Goal: Transaction & Acquisition: Purchase product/service

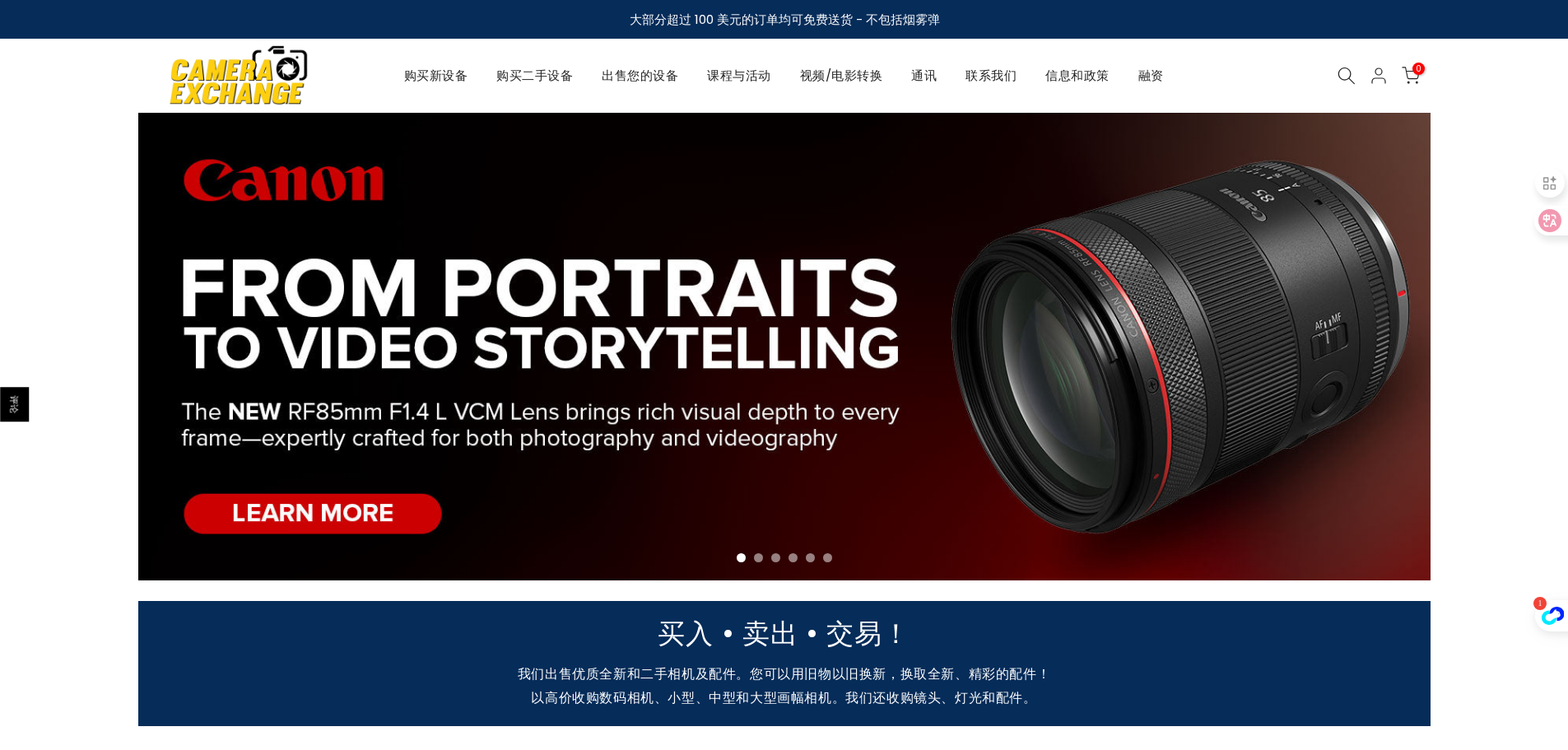
click at [1005, 85] on nav "购买新设备 购买二手设备 出售您的设备 课程与活动 视频/电影转换 通讯 联系我们 信息和政策 关于我们 退款政策 隐私政策 服务条款 运输政策 融资 Kat…" at bounding box center [783, 76] width 847 height 21
click at [1353, 73] on icon at bounding box center [1346, 76] width 18 height 18
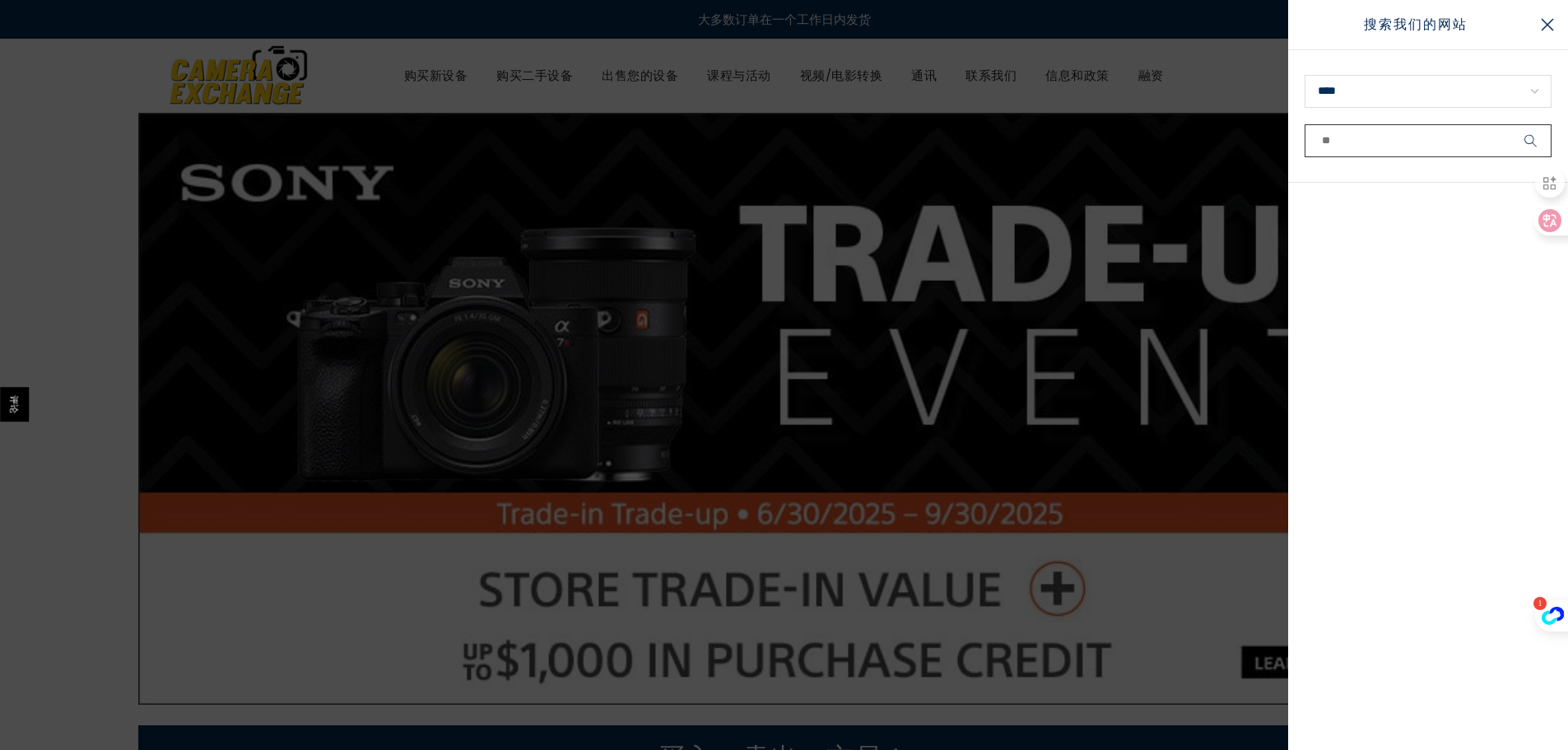
click at [1344, 136] on input "text" at bounding box center [1427, 140] width 247 height 33
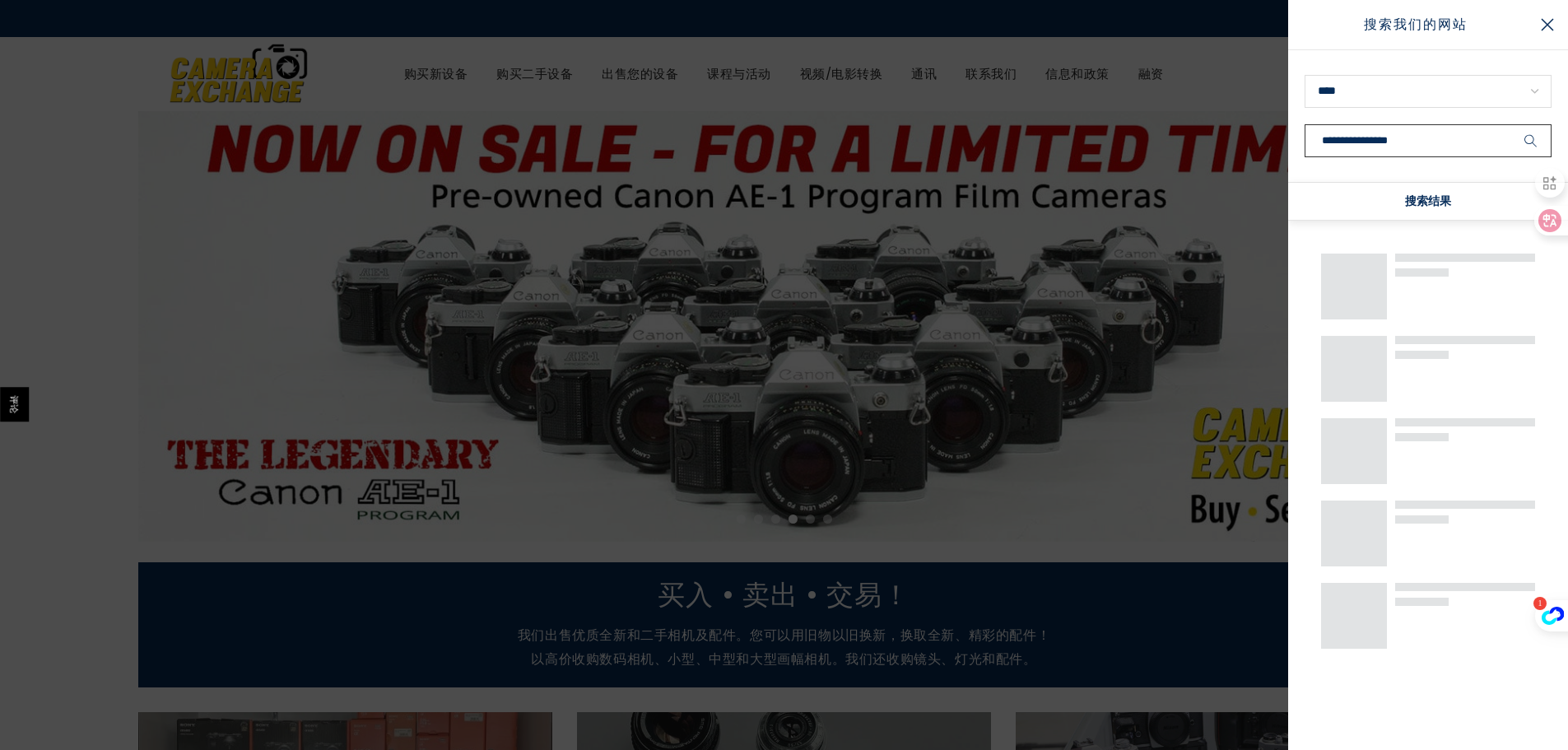
type input "**********"
click at [1510, 124] on button "submit" at bounding box center [1530, 140] width 41 height 33
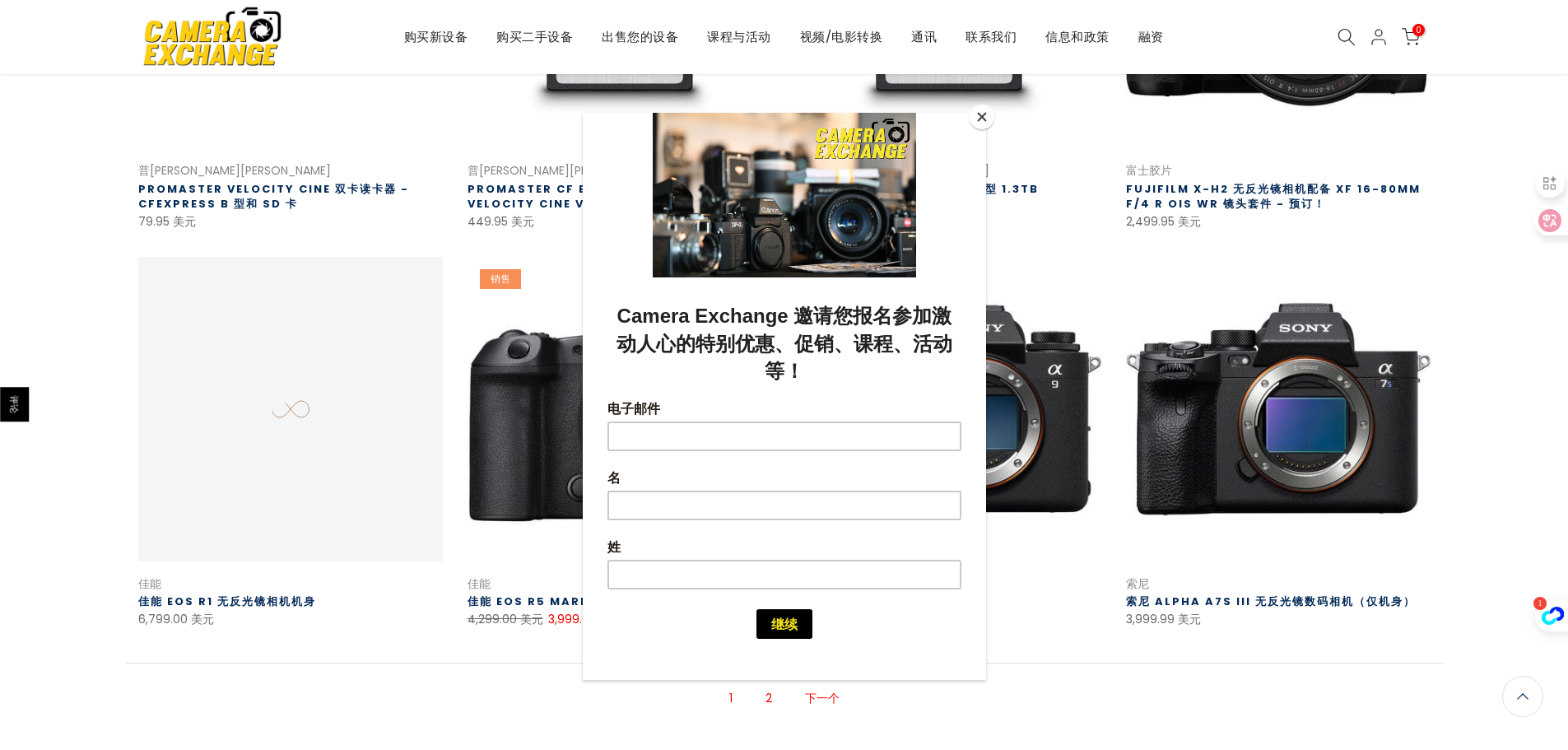
scroll to position [1088, 0]
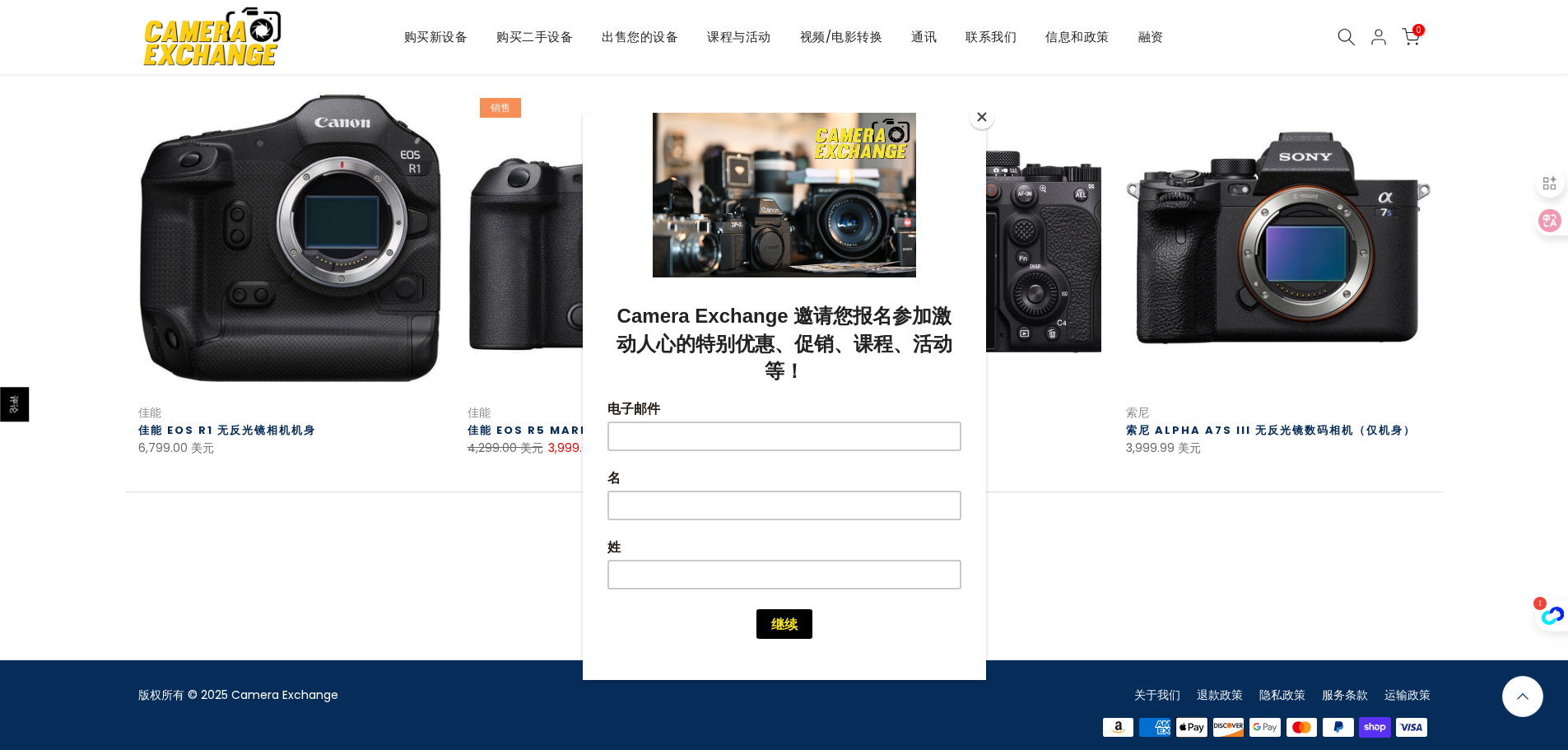
click at [985, 119] on button "关闭" at bounding box center [982, 117] width 25 height 25
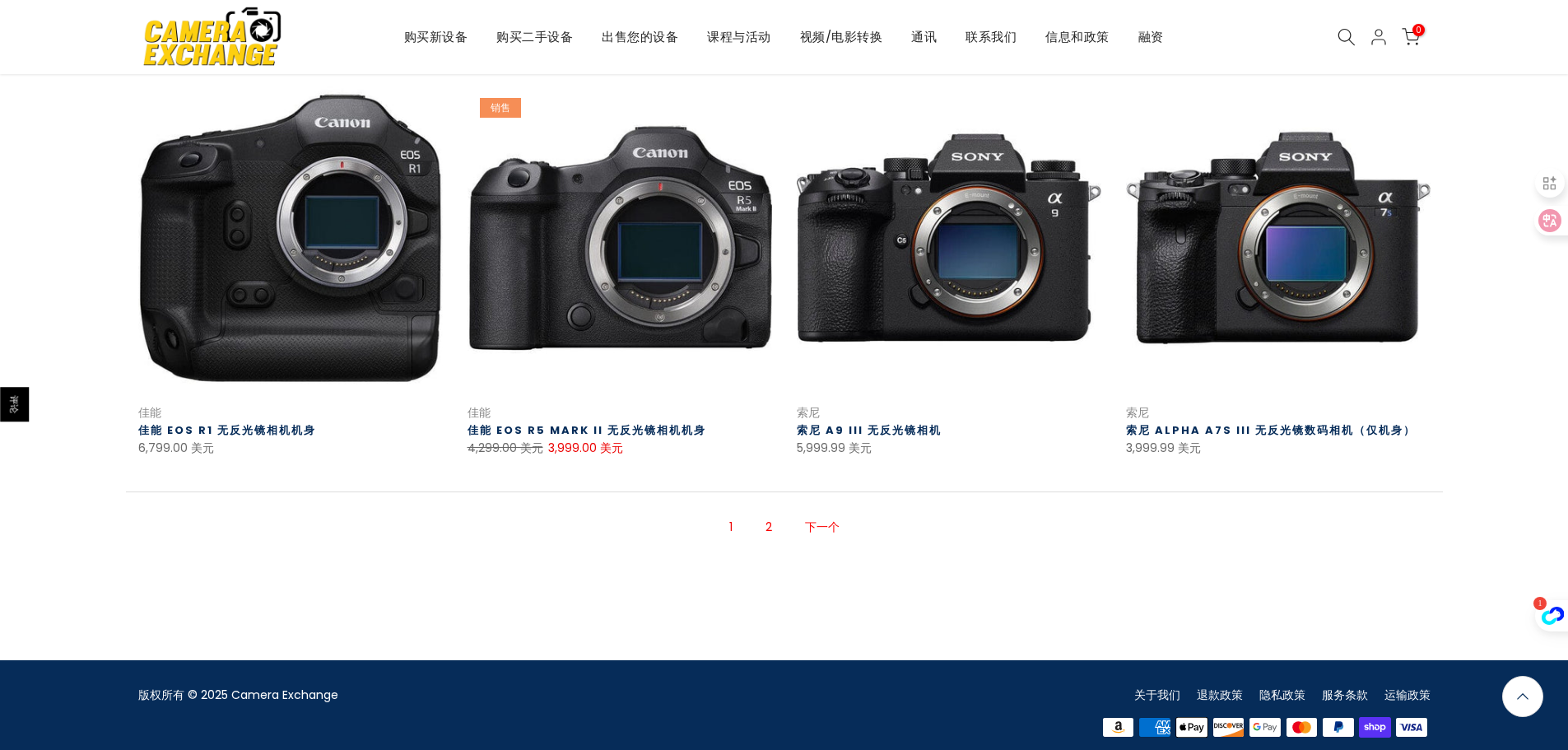
drag, startPoint x: 832, startPoint y: 507, endPoint x: 838, endPoint y: 499, distance: 10.0
click at [832, 518] on font "下一个" at bounding box center [822, 526] width 34 height 17
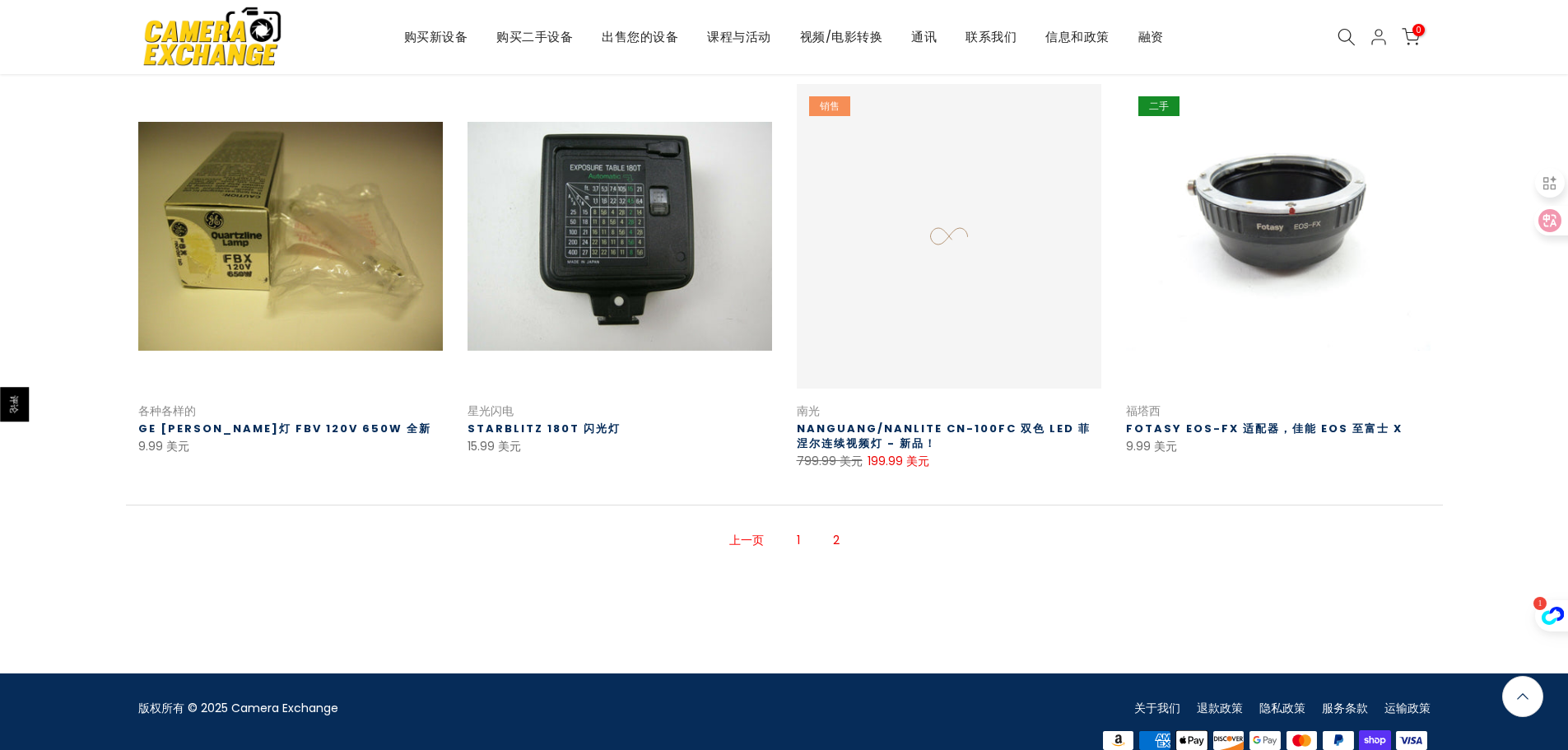
scroll to position [266, 0]
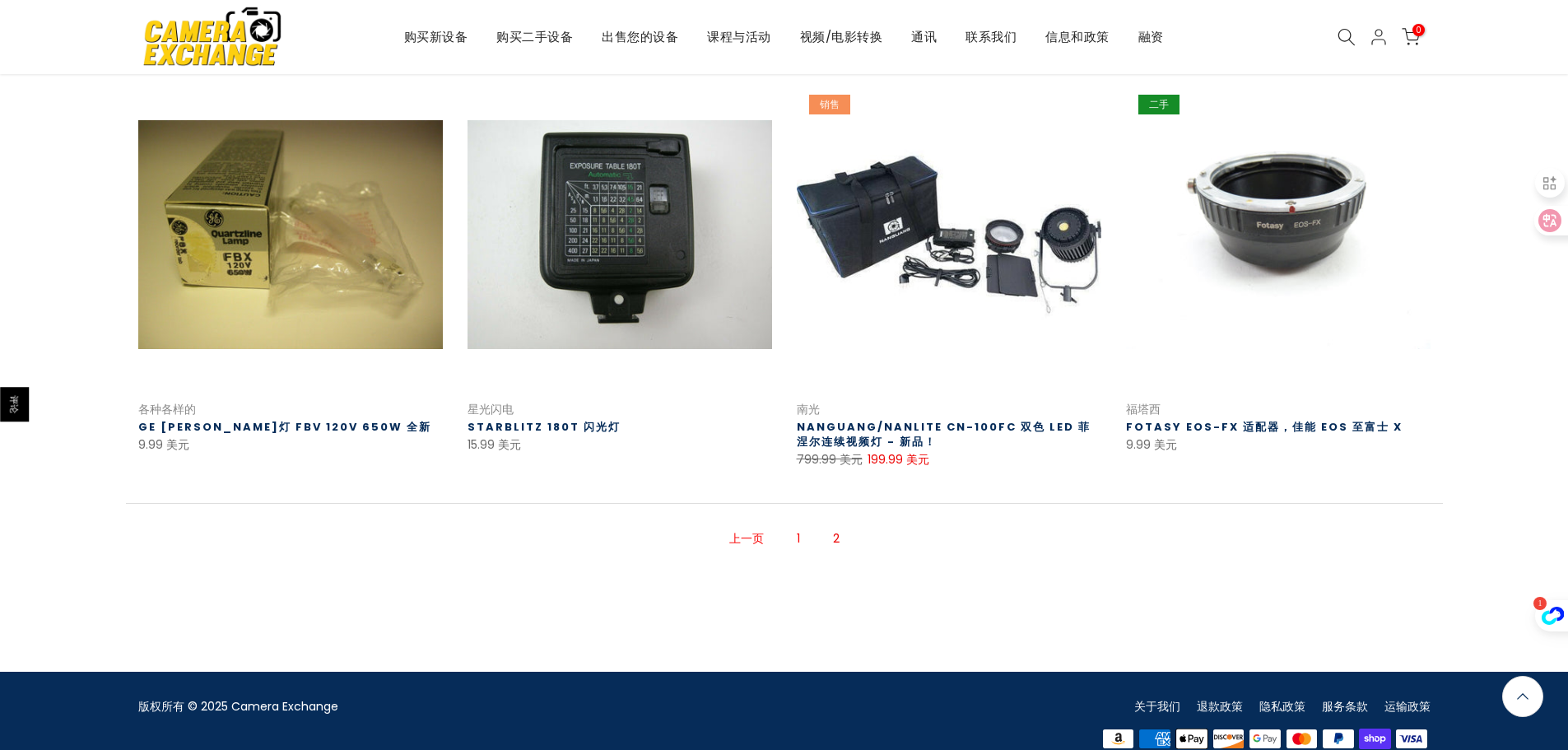
click at [792, 540] on link "1" at bounding box center [798, 539] width 19 height 29
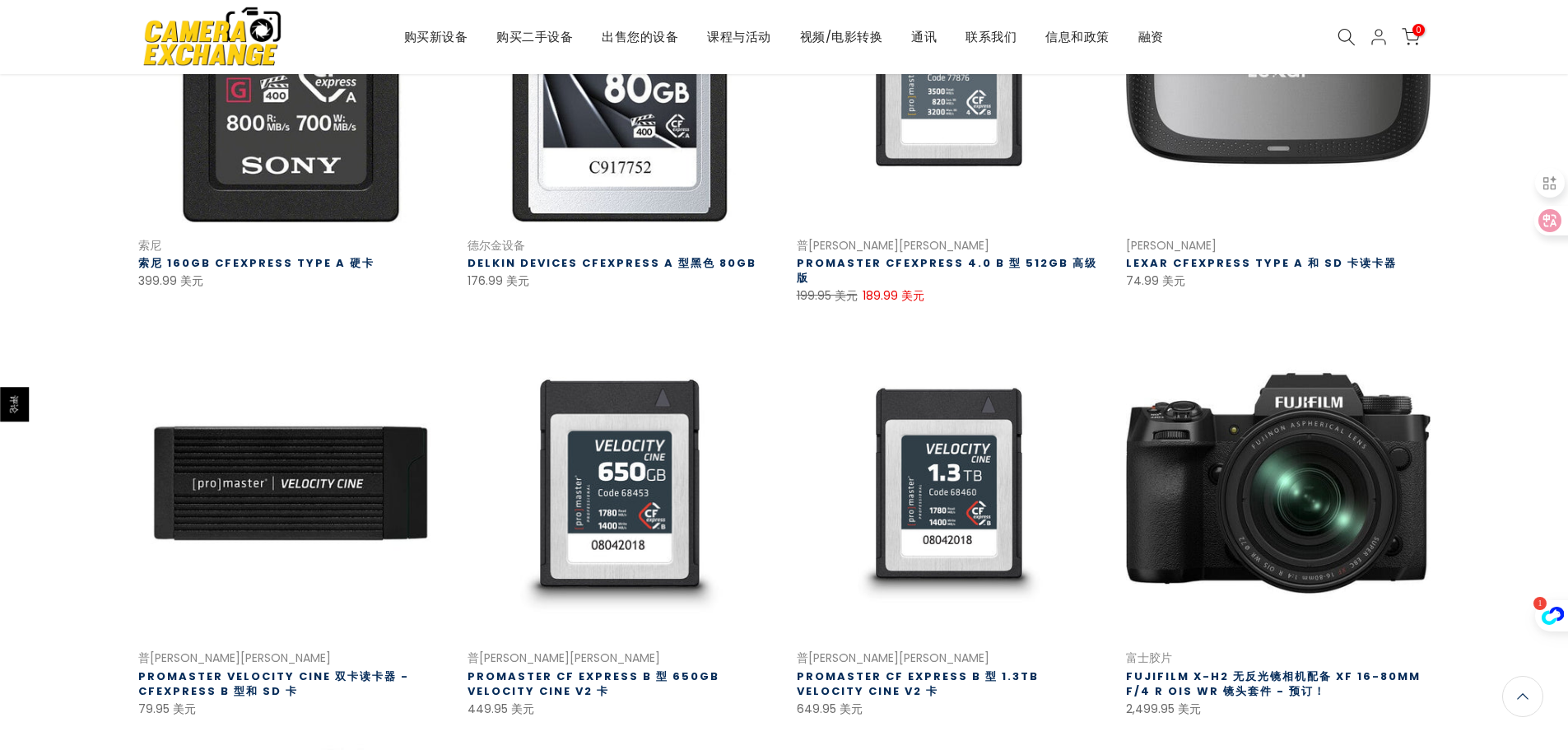
scroll to position [512, 0]
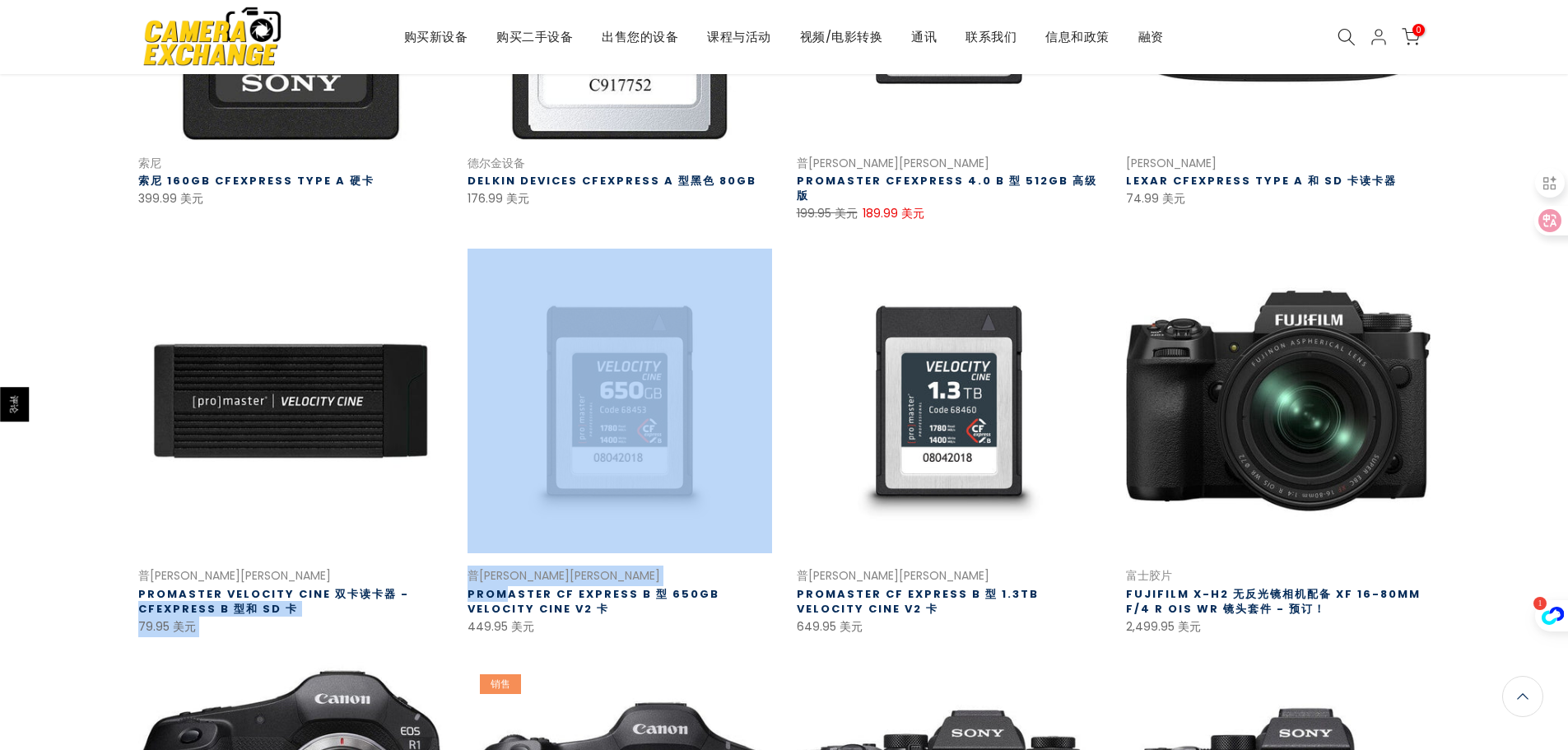
drag, startPoint x: 447, startPoint y: 583, endPoint x: 503, endPoint y: 583, distance: 56.0
click at [503, 583] on div "快速查看 比较 * 添加到购物车 索尼 索尼 160GB CFexpress Type A 硬卡 399.99 美元 索尼的 160GB CFexpress …" at bounding box center [784, 423] width 1316 height 1224
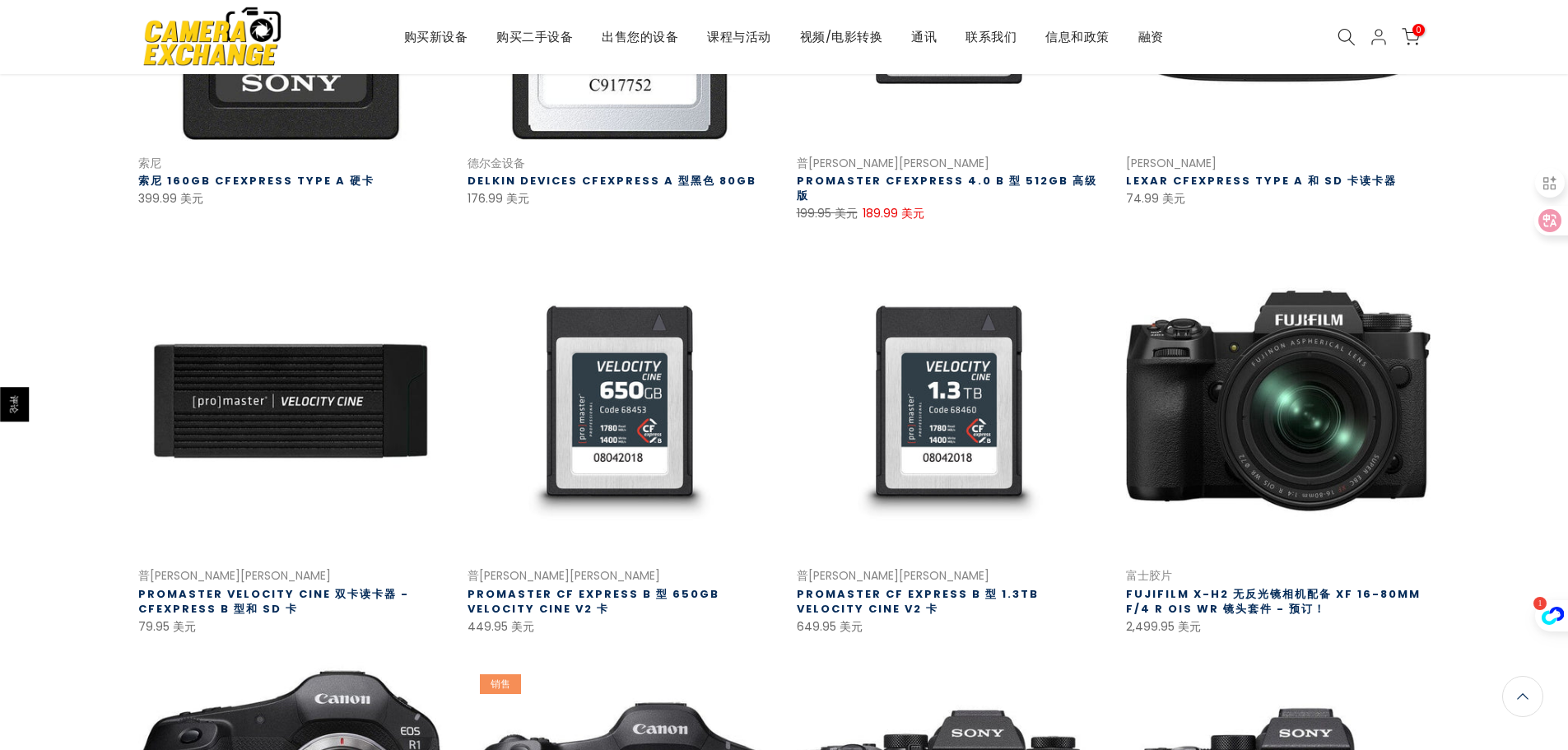
drag, startPoint x: 766, startPoint y: 592, endPoint x: 710, endPoint y: 589, distance: 56.1
click at [766, 592] on h3 "Promaster CF Express B 型 650GB Velocity Cine V2 卡" at bounding box center [619, 602] width 304 height 30
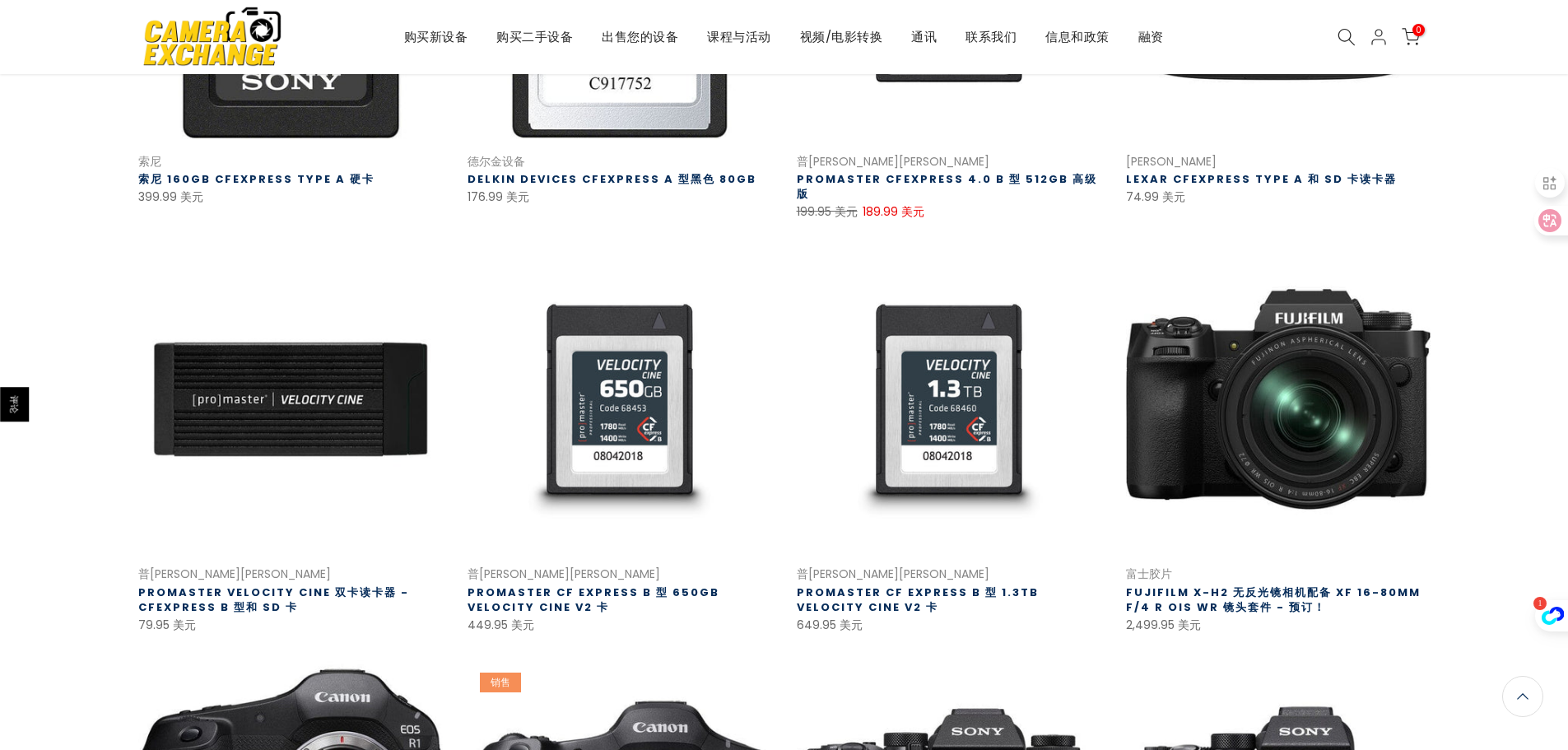
scroll to position [511, 0]
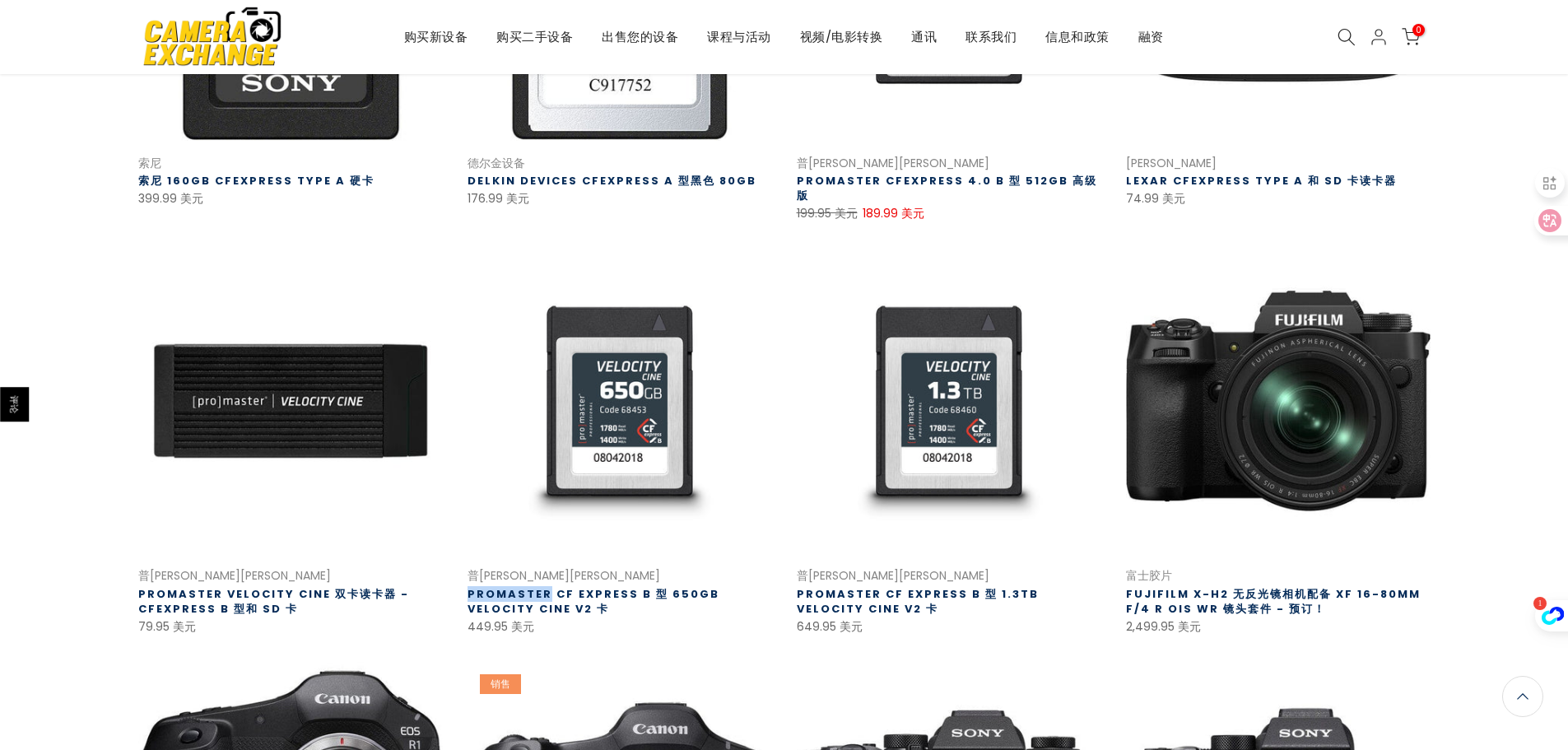
drag, startPoint x: 458, startPoint y: 578, endPoint x: 544, endPoint y: 578, distance: 86.0
click at [544, 578] on div "快速查看 比较 * 添加到购物车 普[PERSON_NAME][PERSON_NAME] Promaster CF Express B 型 650GB Vel…" at bounding box center [619, 442] width 329 height 387
copy font "Promaster"
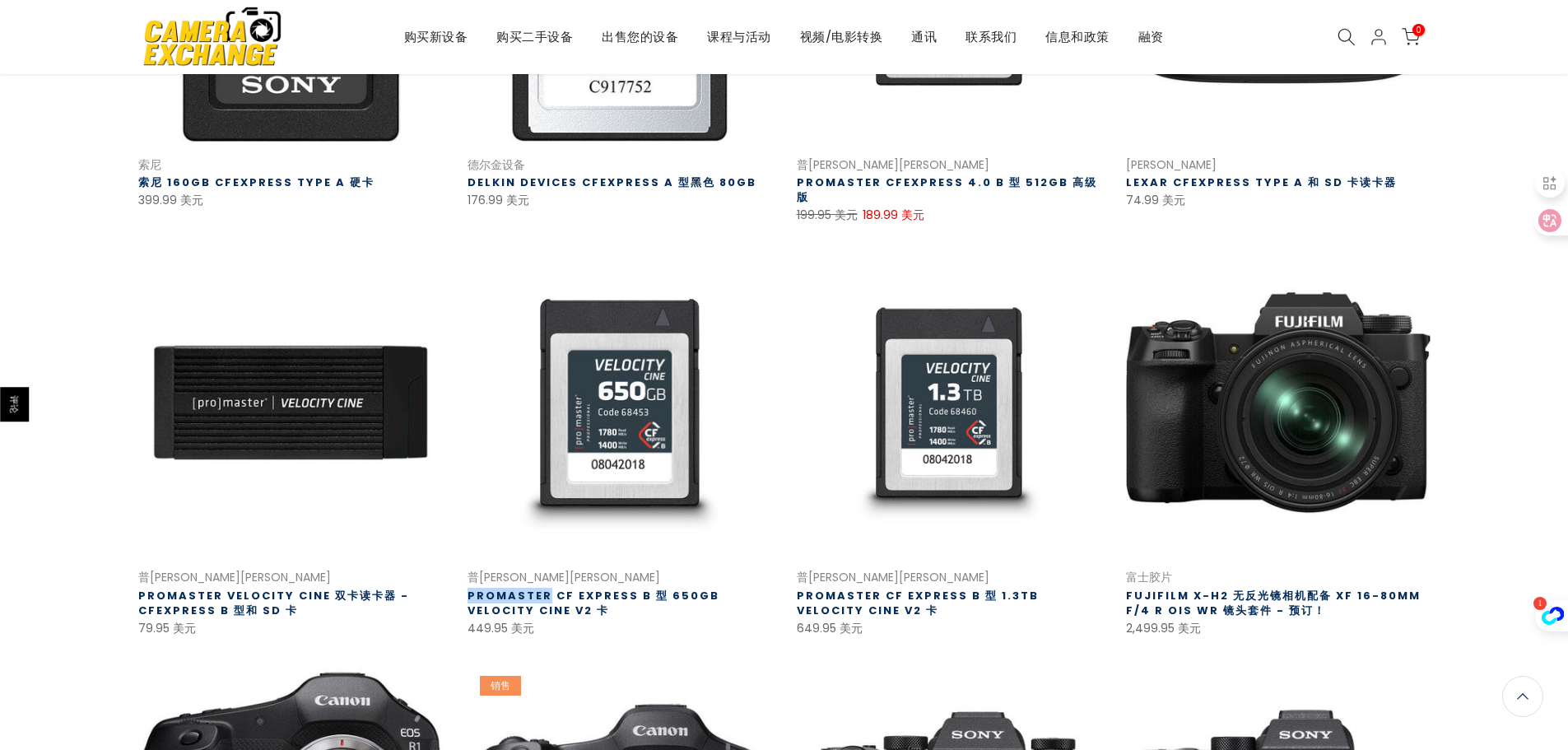
scroll to position [512, 0]
